Goal: Find specific page/section: Find specific page/section

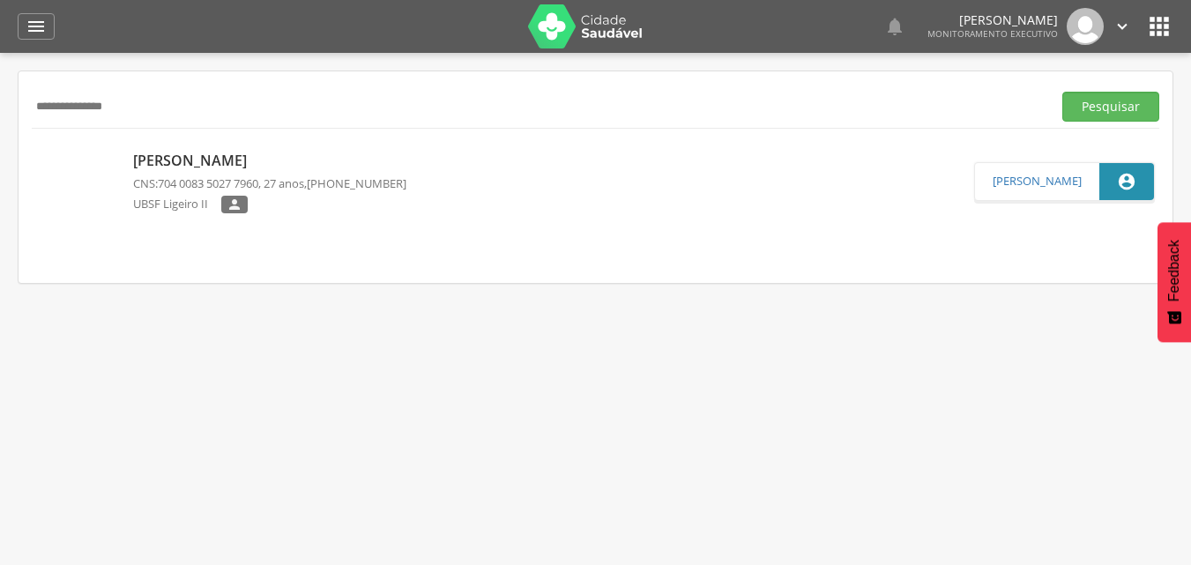
drag, startPoint x: 182, startPoint y: 113, endPoint x: 0, endPoint y: 101, distance: 182.0
click at [0, 101] on div " Supervisão  Distritos  Ubs Coordenador: - Queimadas / PB Intervalo de Tempo…" at bounding box center [595, 335] width 1191 height 565
type input "**********"
click at [1063, 92] on button "Pesquisar" at bounding box center [1111, 107] width 97 height 30
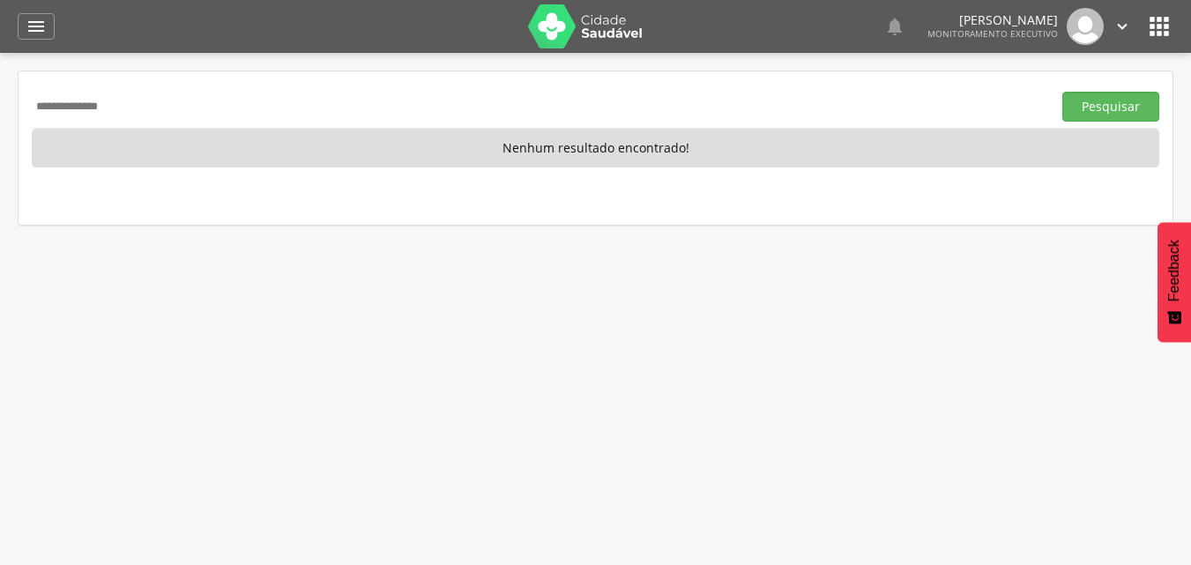
drag, startPoint x: 171, startPoint y: 113, endPoint x: 0, endPoint y: 120, distance: 171.2
click at [0, 119] on div " Supervisão  Distritos  Ubs Coordenador: - Queimadas / PB Intervalo de Tempo…" at bounding box center [595, 335] width 1191 height 565
type input "**********"
click at [1063, 92] on button "Pesquisar" at bounding box center [1111, 107] width 97 height 30
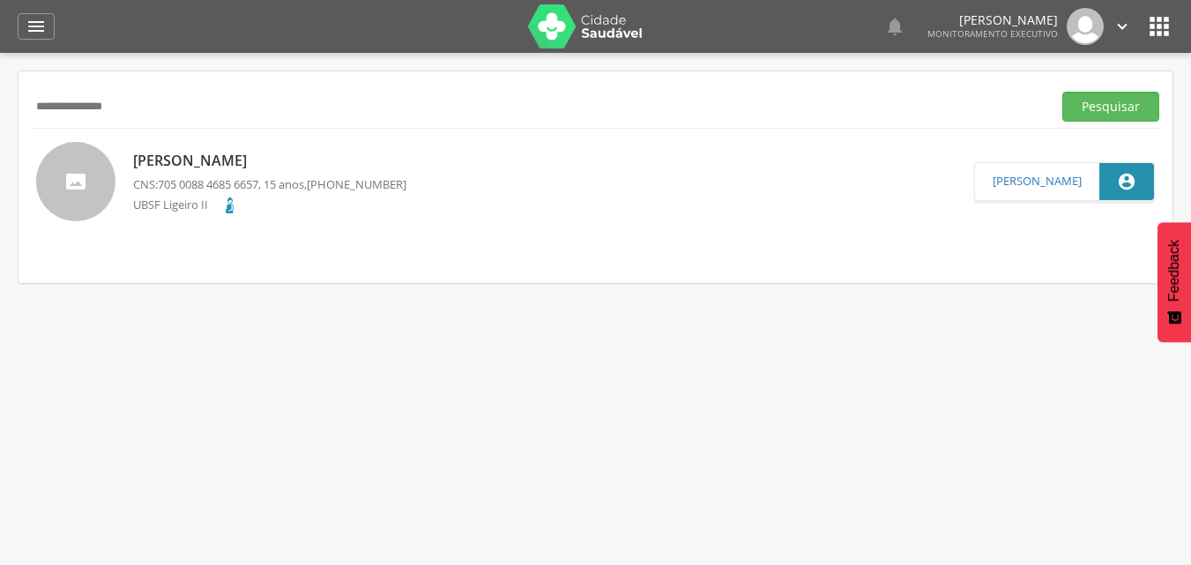
drag, startPoint x: 151, startPoint y: 100, endPoint x: 0, endPoint y: 108, distance: 151.0
click at [0, 108] on div " Supervisão  Distritos  Ubs Coordenador: - Queimadas / PB Intervalo de Tempo…" at bounding box center [595, 335] width 1191 height 565
click at [1063, 92] on button "Pesquisar" at bounding box center [1111, 107] width 97 height 30
drag, startPoint x: 157, startPoint y: 94, endPoint x: 0, endPoint y: 92, distance: 157.0
click at [0, 92] on div " Supervisão  Distritos  Ubs Coordenador: - Queimadas / PB Intervalo de Tempo…" at bounding box center [595, 335] width 1191 height 565
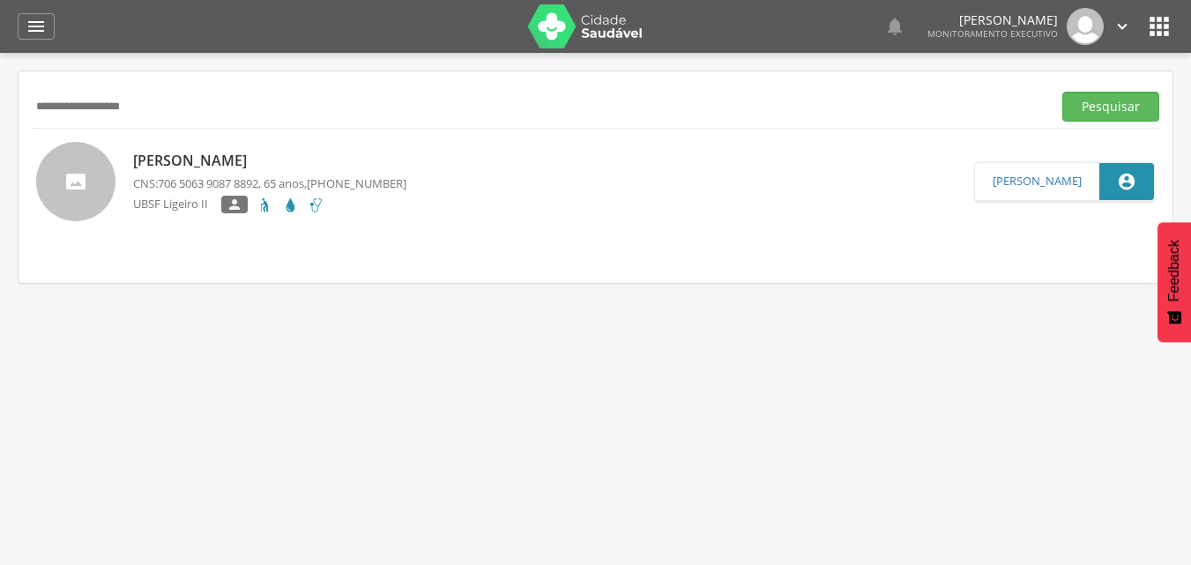
drag, startPoint x: 204, startPoint y: 110, endPoint x: 41, endPoint y: 107, distance: 163.2
click at [41, 107] on input "**********" at bounding box center [538, 107] width 1013 height 30
type input "*"
click at [1063, 92] on button "Pesquisar" at bounding box center [1111, 107] width 97 height 30
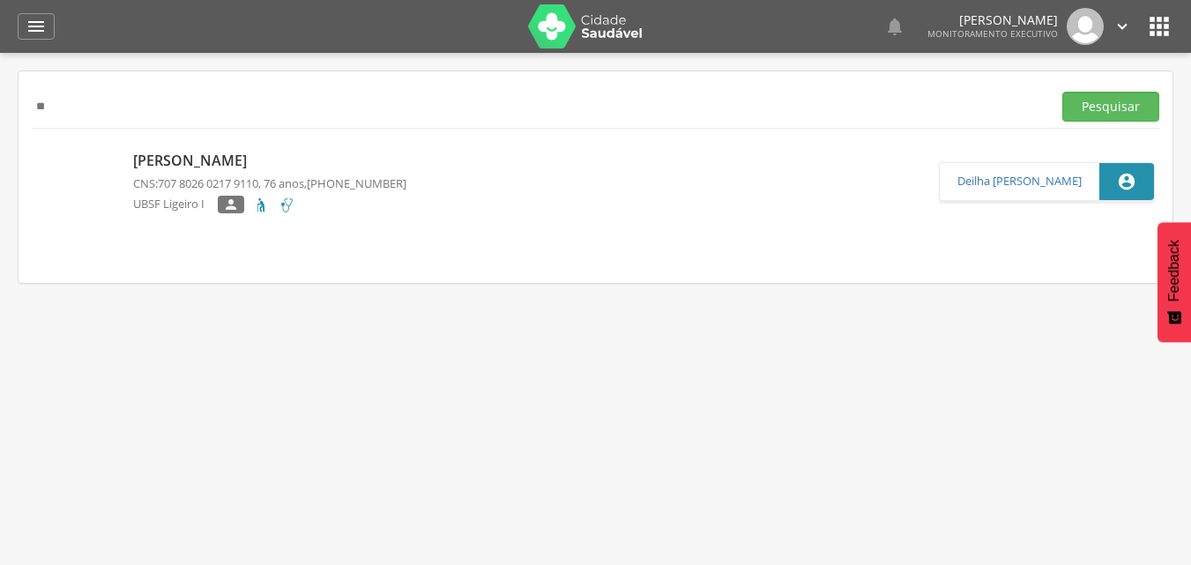
type input "*"
click at [1063, 92] on button "Pesquisar" at bounding box center [1111, 107] width 97 height 30
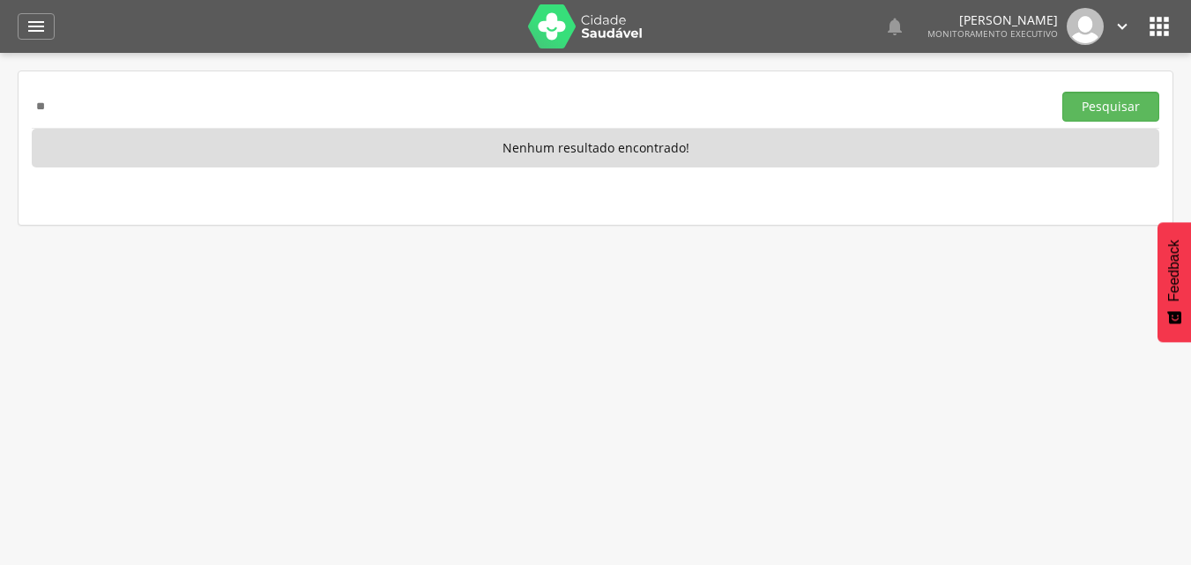
type input "*"
click at [1063, 92] on button "Pesquisar" at bounding box center [1111, 107] width 97 height 30
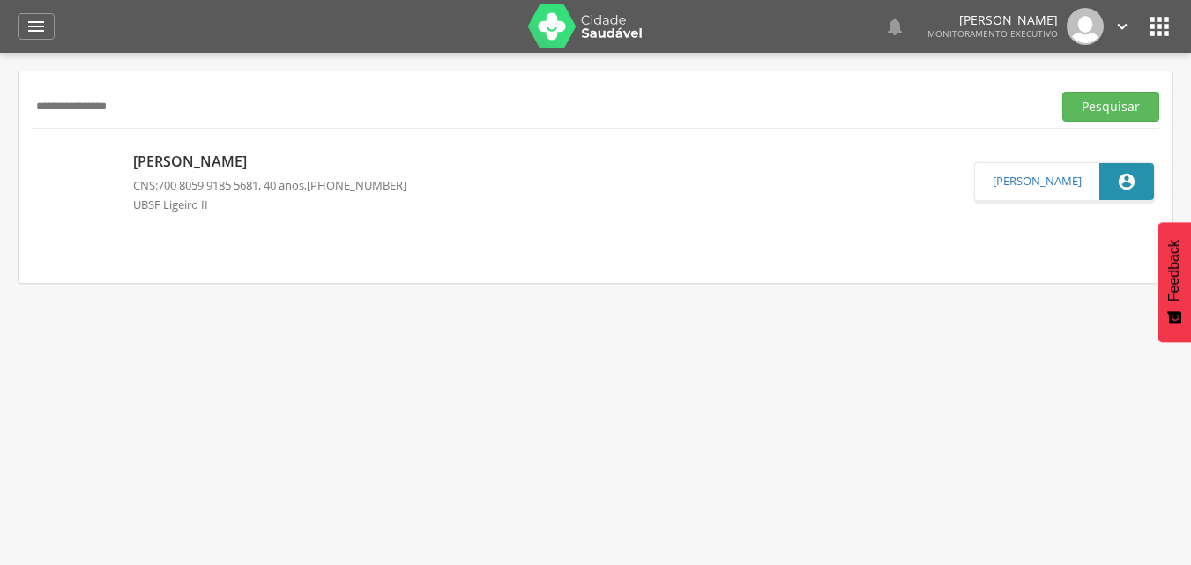
type input "**********"
